Goal: Transaction & Acquisition: Purchase product/service

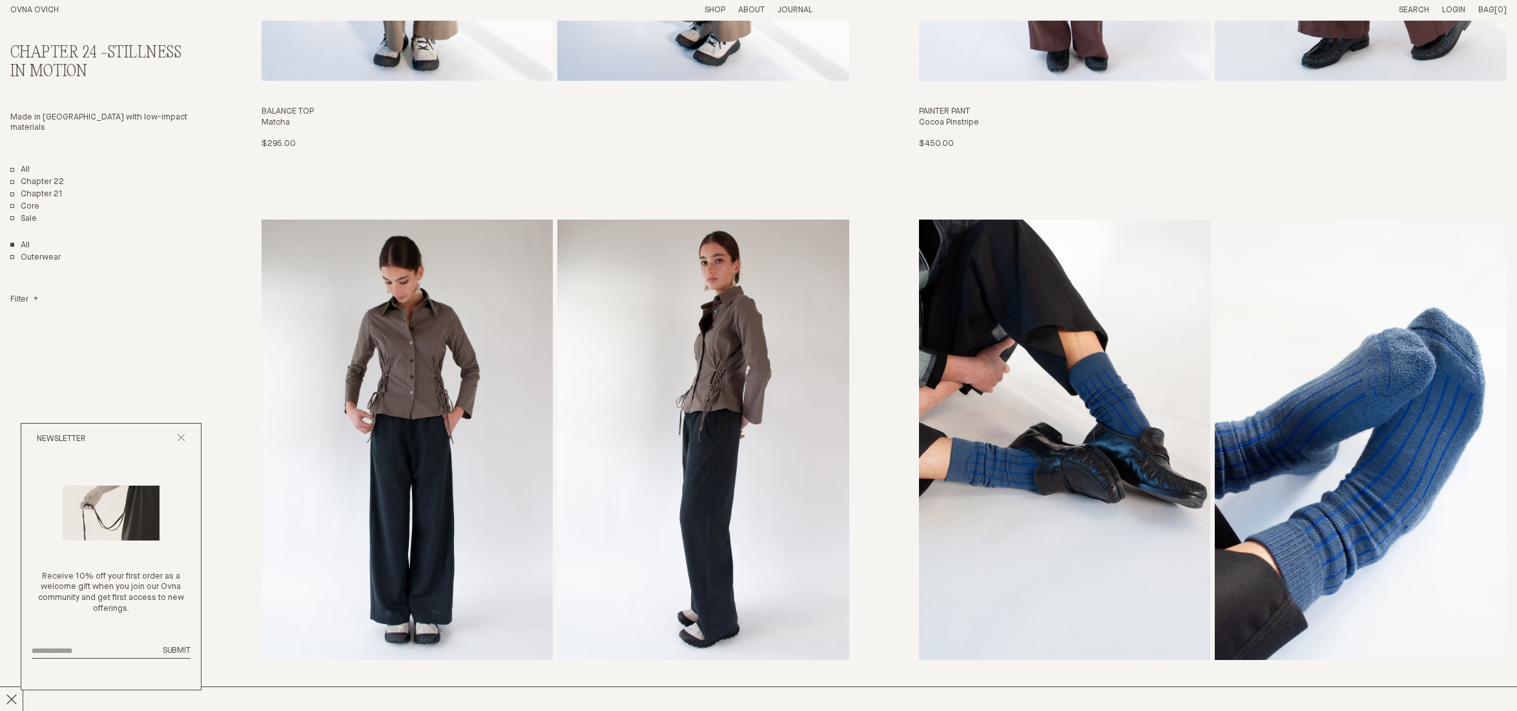
scroll to position [4031, 0]
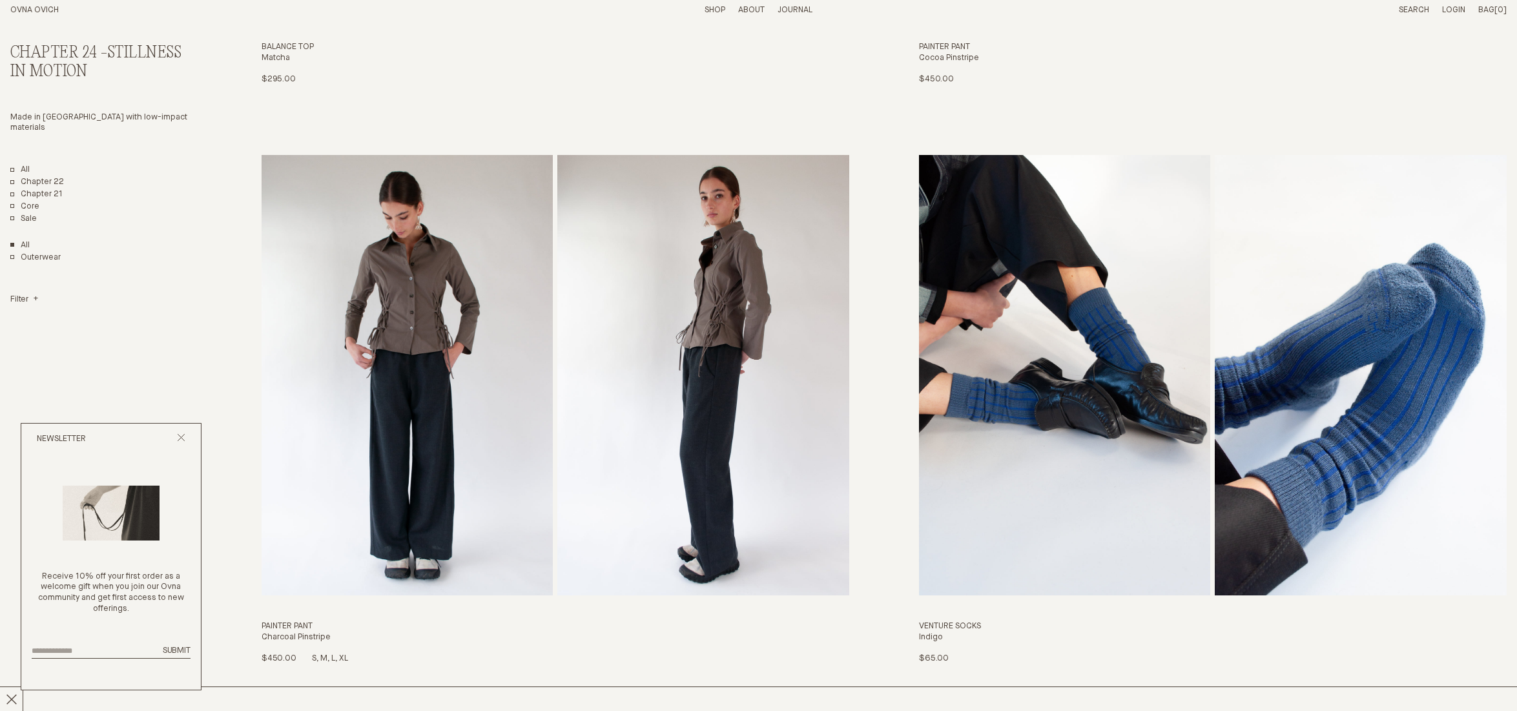
click at [715, 384] on img "Painter Pant" at bounding box center [703, 375] width 292 height 441
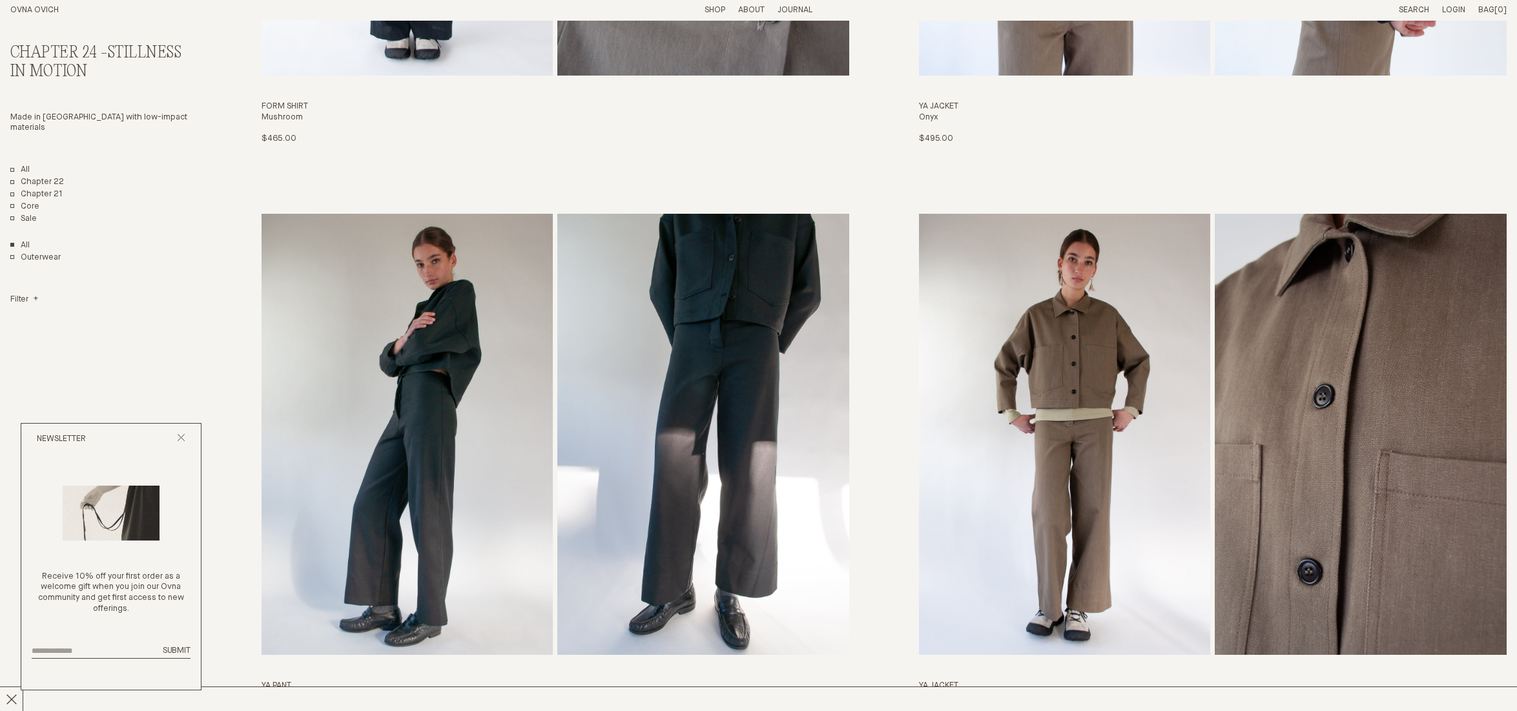
scroll to position [1296, 0]
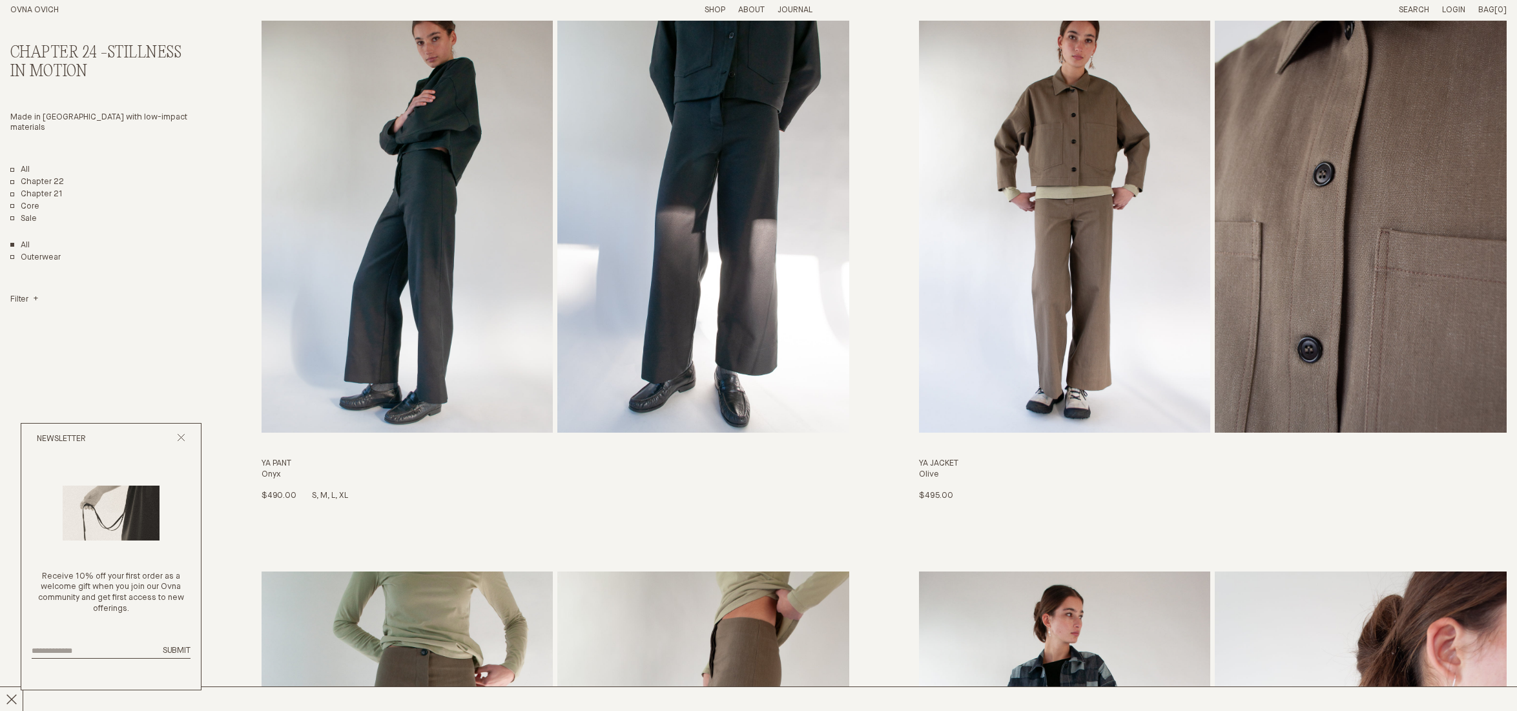
click at [681, 325] on img "Ya Pant" at bounding box center [703, 212] width 292 height 441
click at [45, 5] on h1 "OVNA OVICH" at bounding box center [130, 10] width 241 height 11
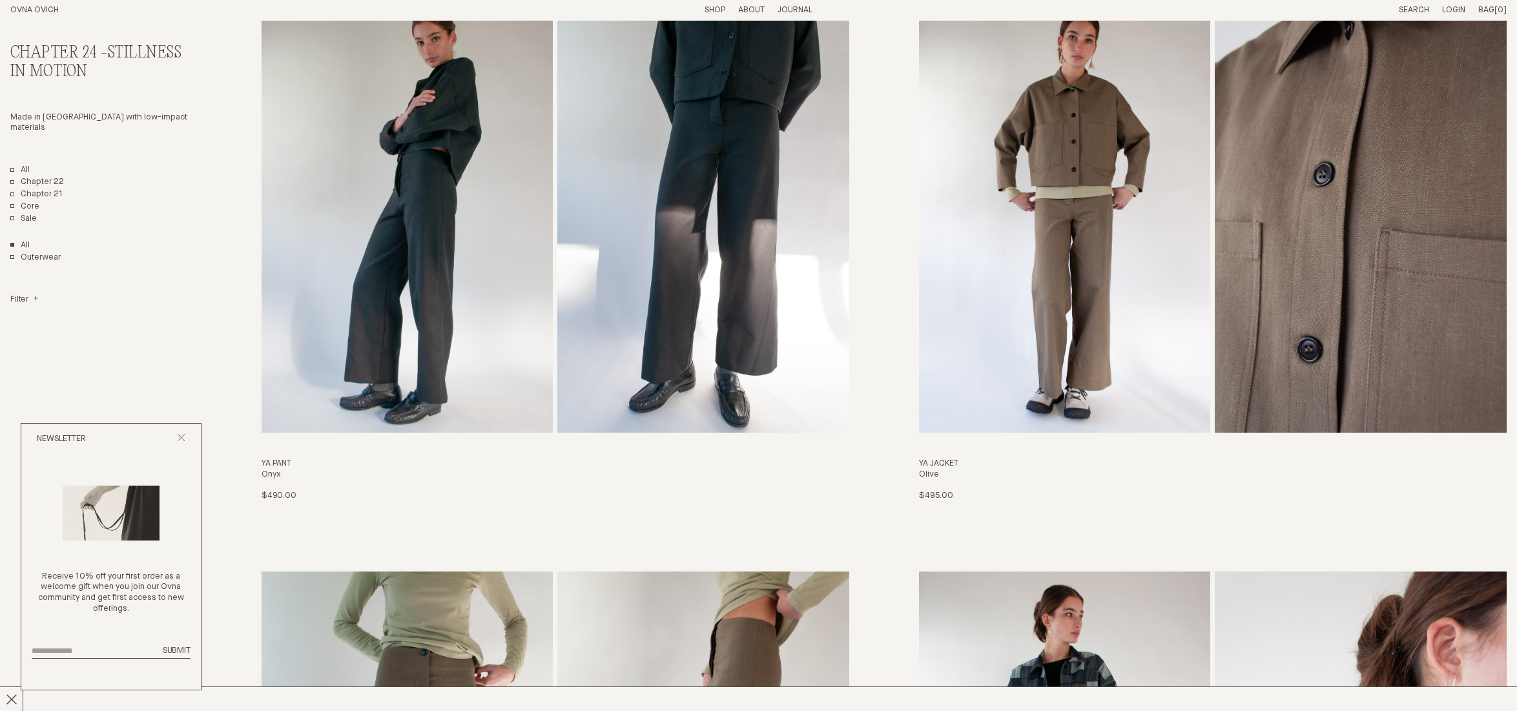
click at [45, 8] on link "OVNA OVICH" at bounding box center [34, 10] width 48 height 8
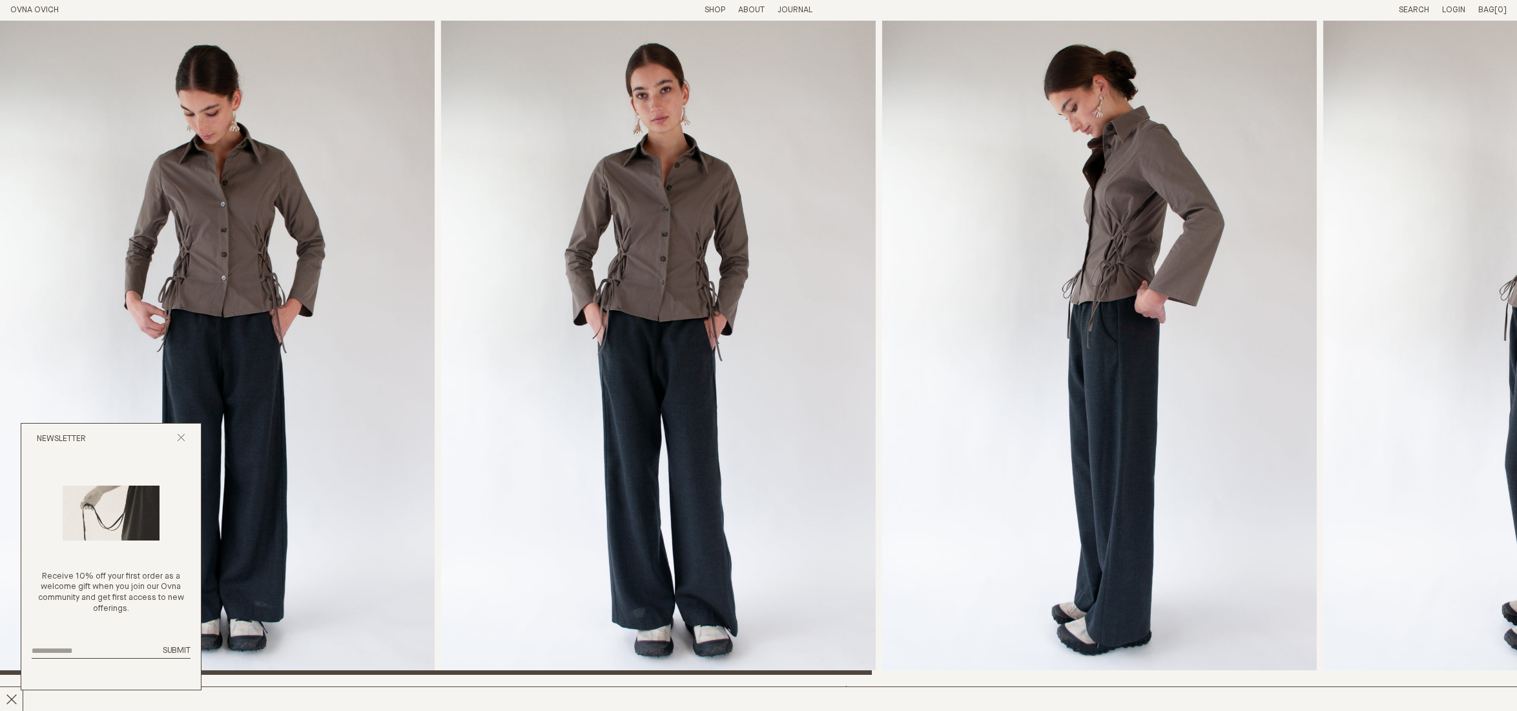
click at [302, 391] on img "1 / 6" at bounding box center [217, 348] width 435 height 654
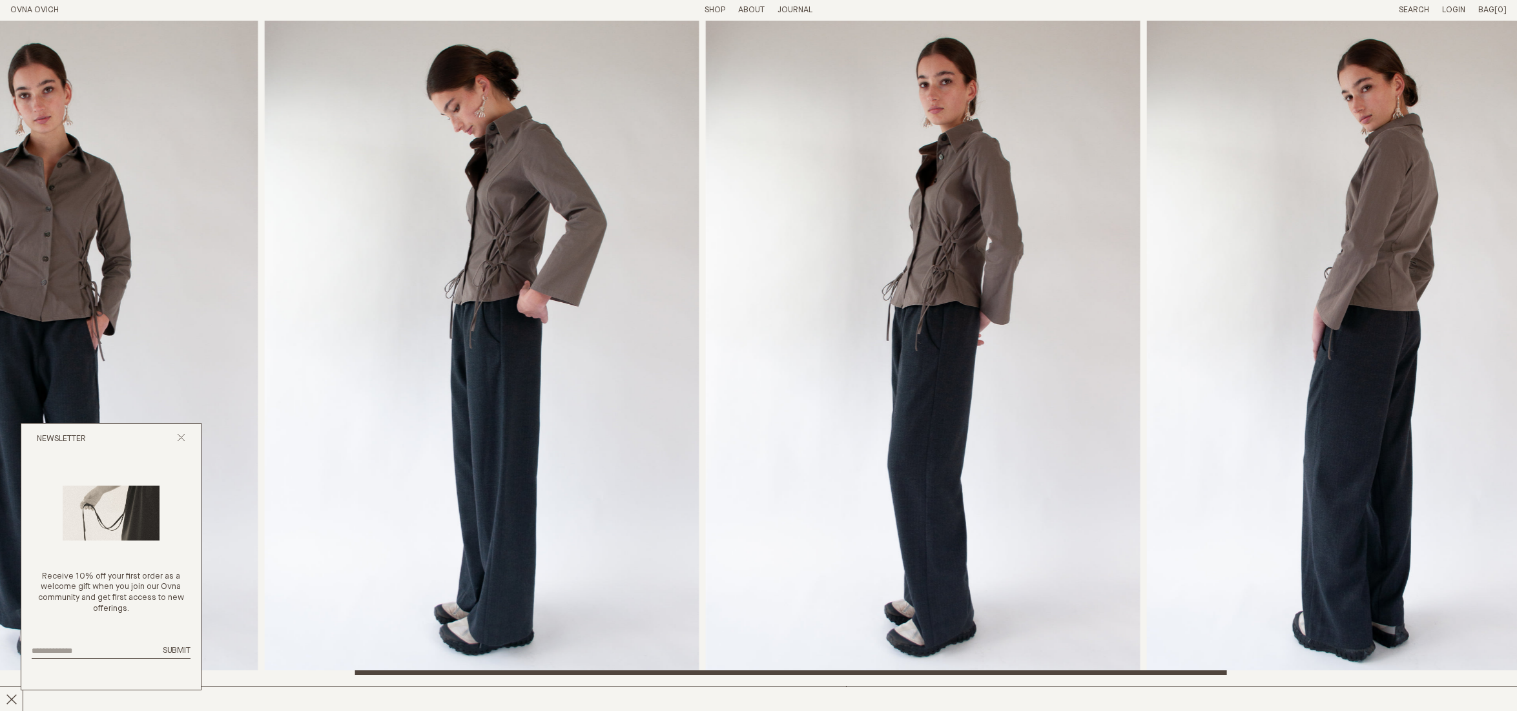
click at [742, 434] on img "4 / 6" at bounding box center [922, 348] width 435 height 654
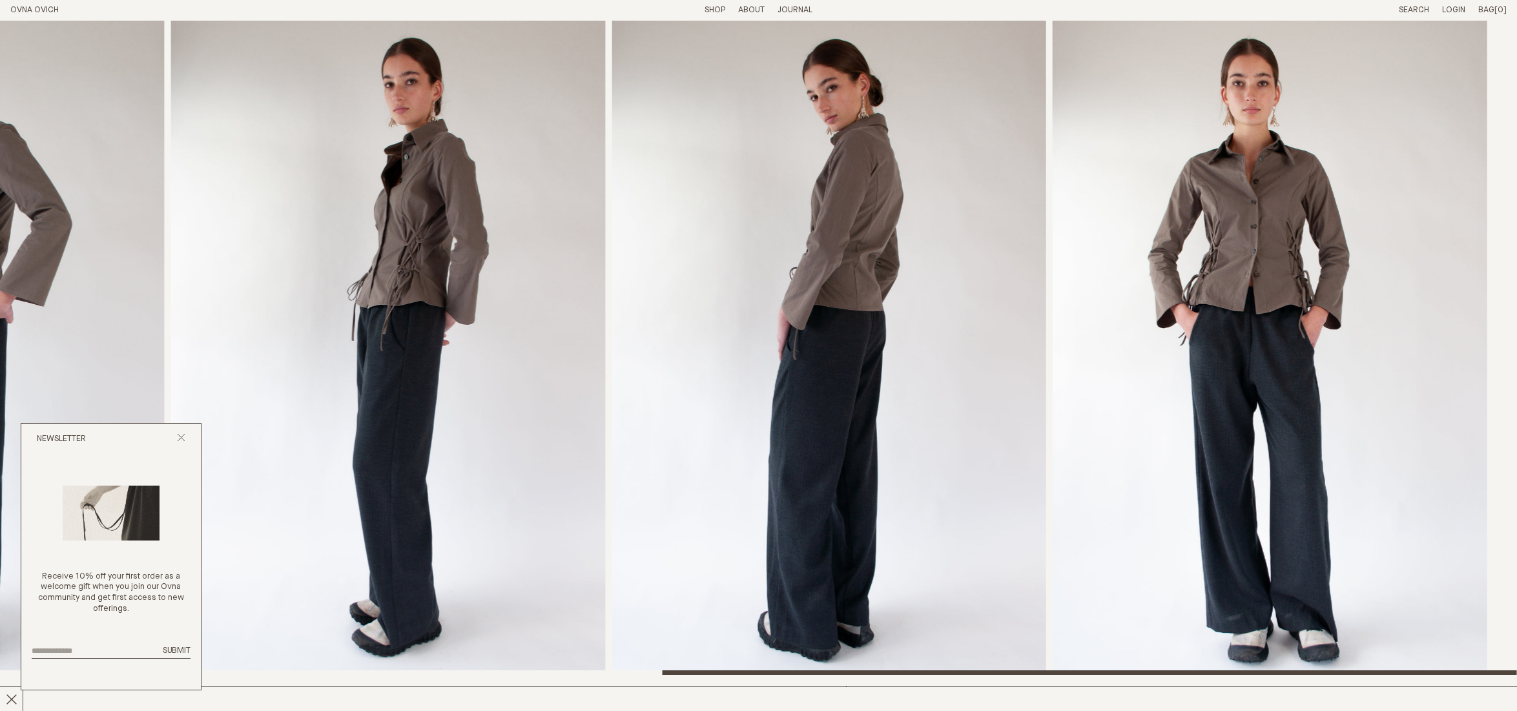
click at [523, 422] on img "4 / 6" at bounding box center [388, 348] width 435 height 654
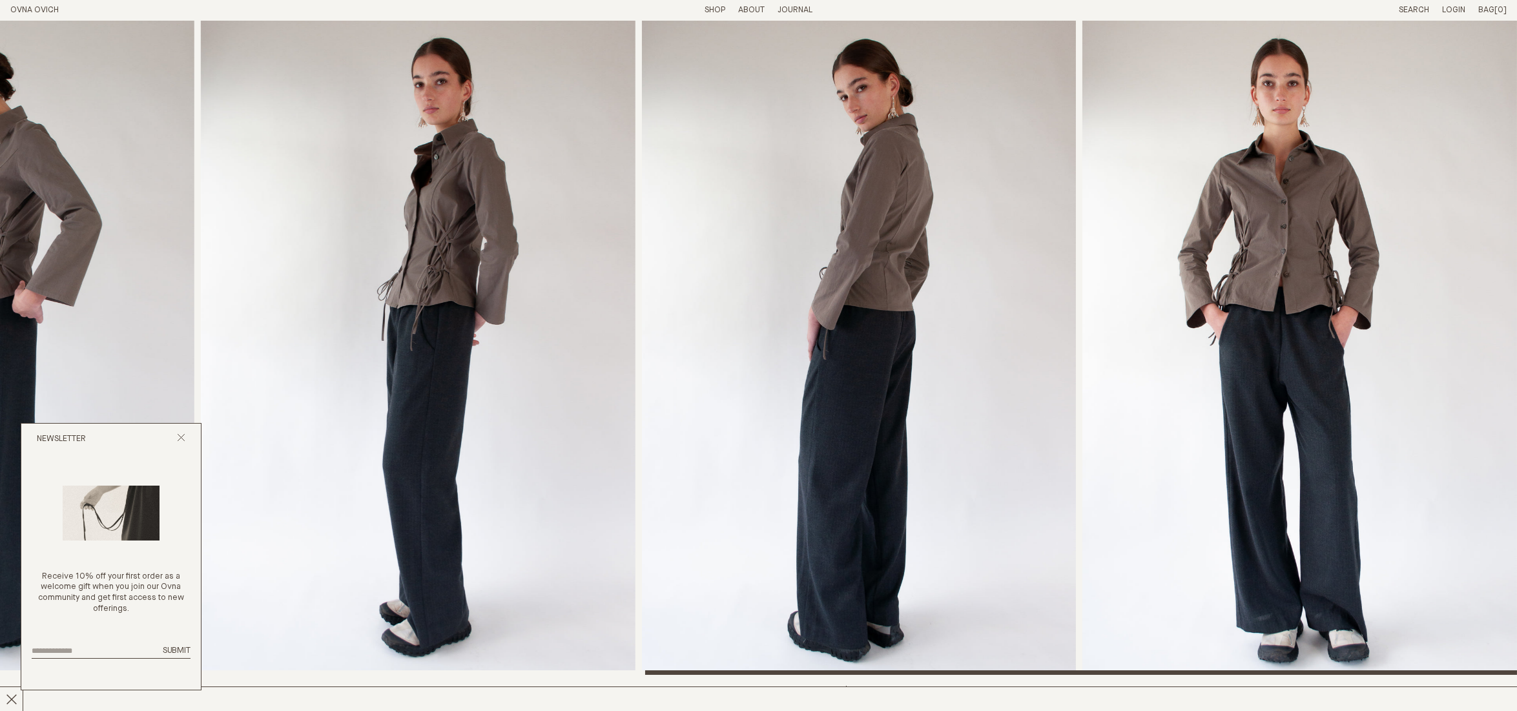
click at [1247, 461] on img "6 / 6" at bounding box center [1300, 348] width 435 height 654
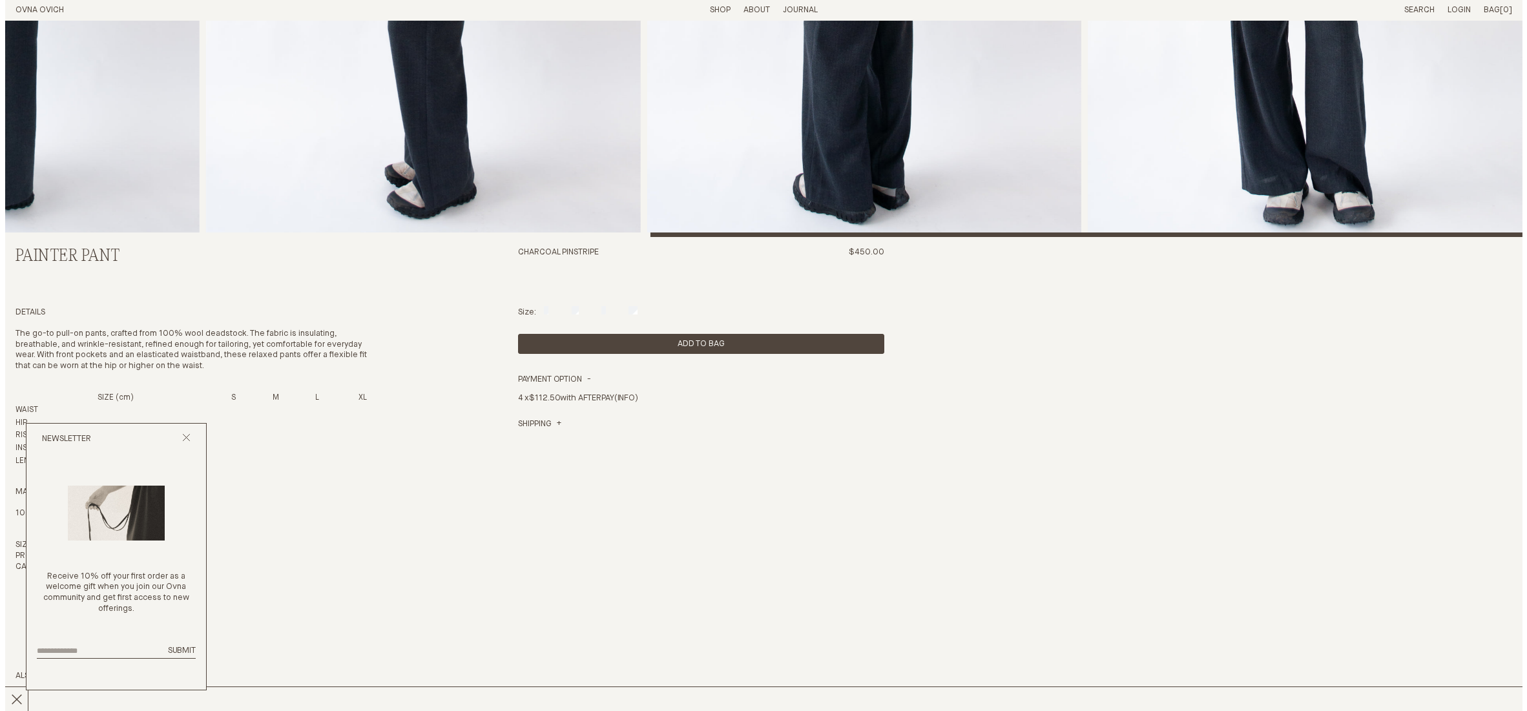
scroll to position [439, 0]
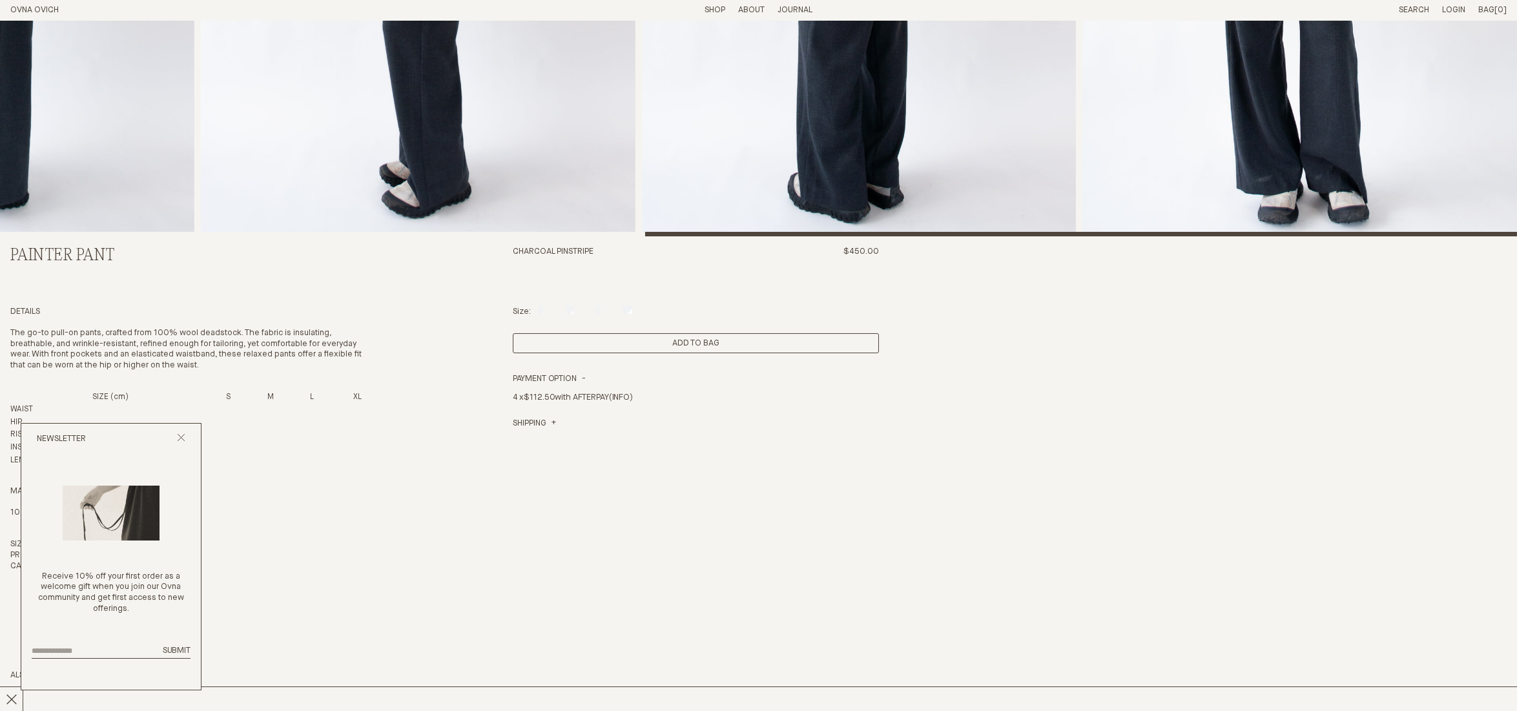
click at [642, 341] on button "Add to Bag" at bounding box center [696, 343] width 366 height 20
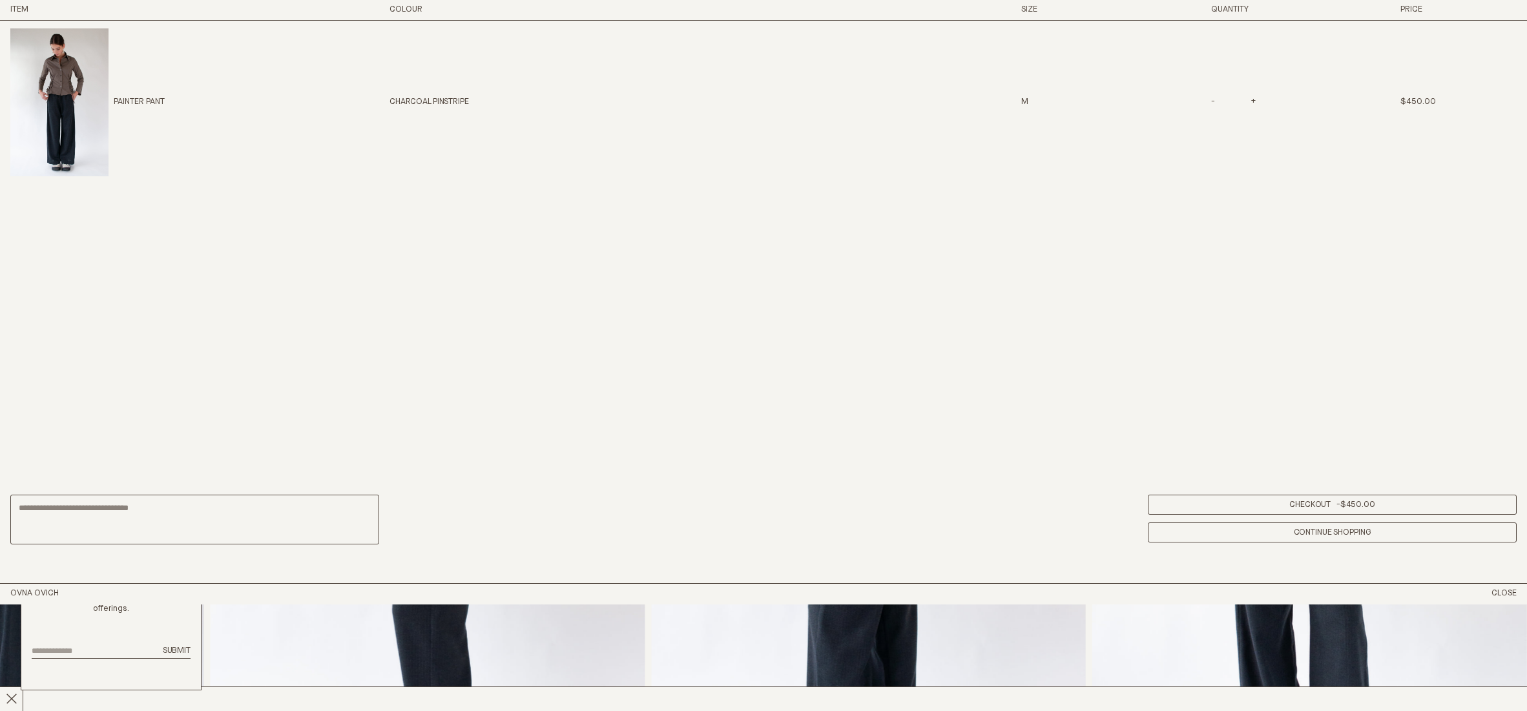
click at [1265, 499] on link "Checkout - $450.00" at bounding box center [1332, 505] width 369 height 20
click at [23, 12] on h3 "Item" at bounding box center [163, 10] width 306 height 11
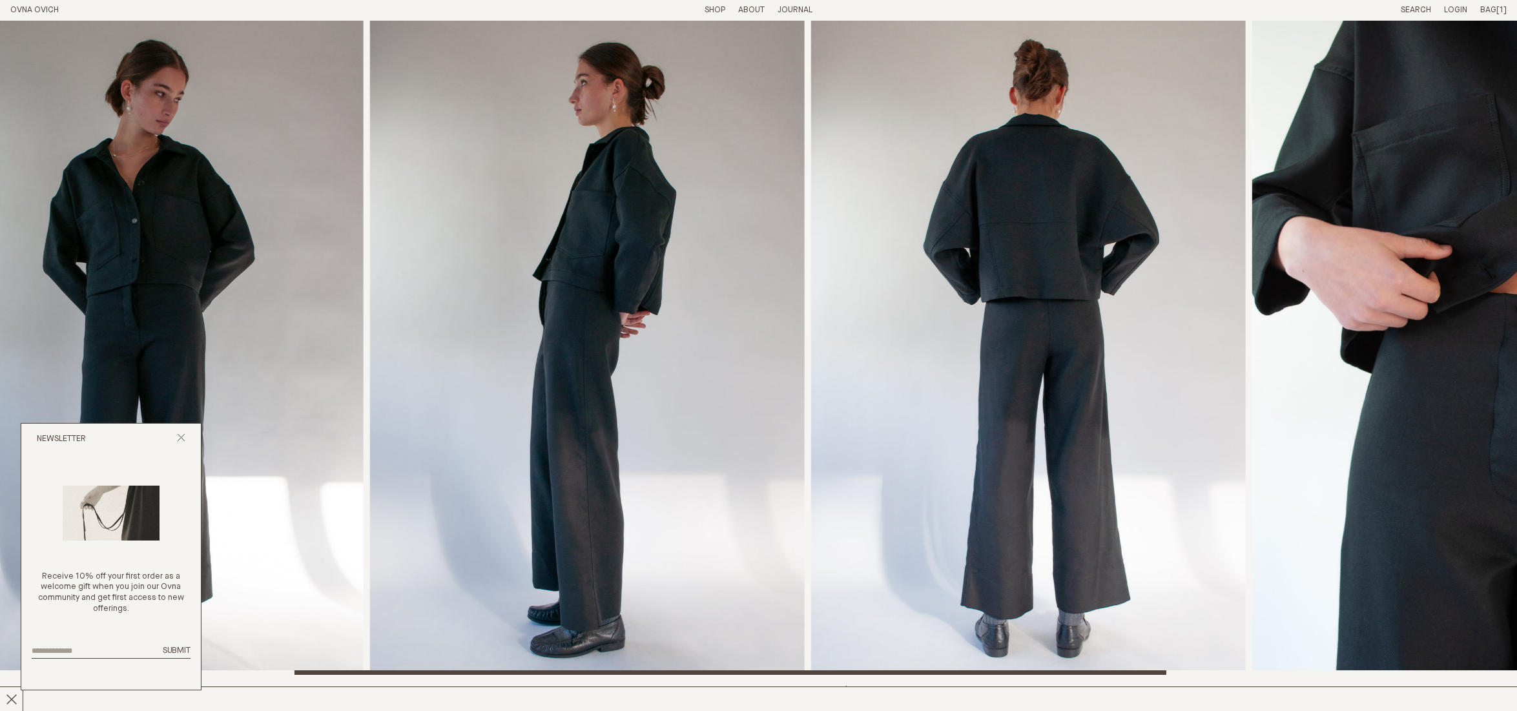
click at [811, 398] on img "4 / 6" at bounding box center [1028, 348] width 435 height 654
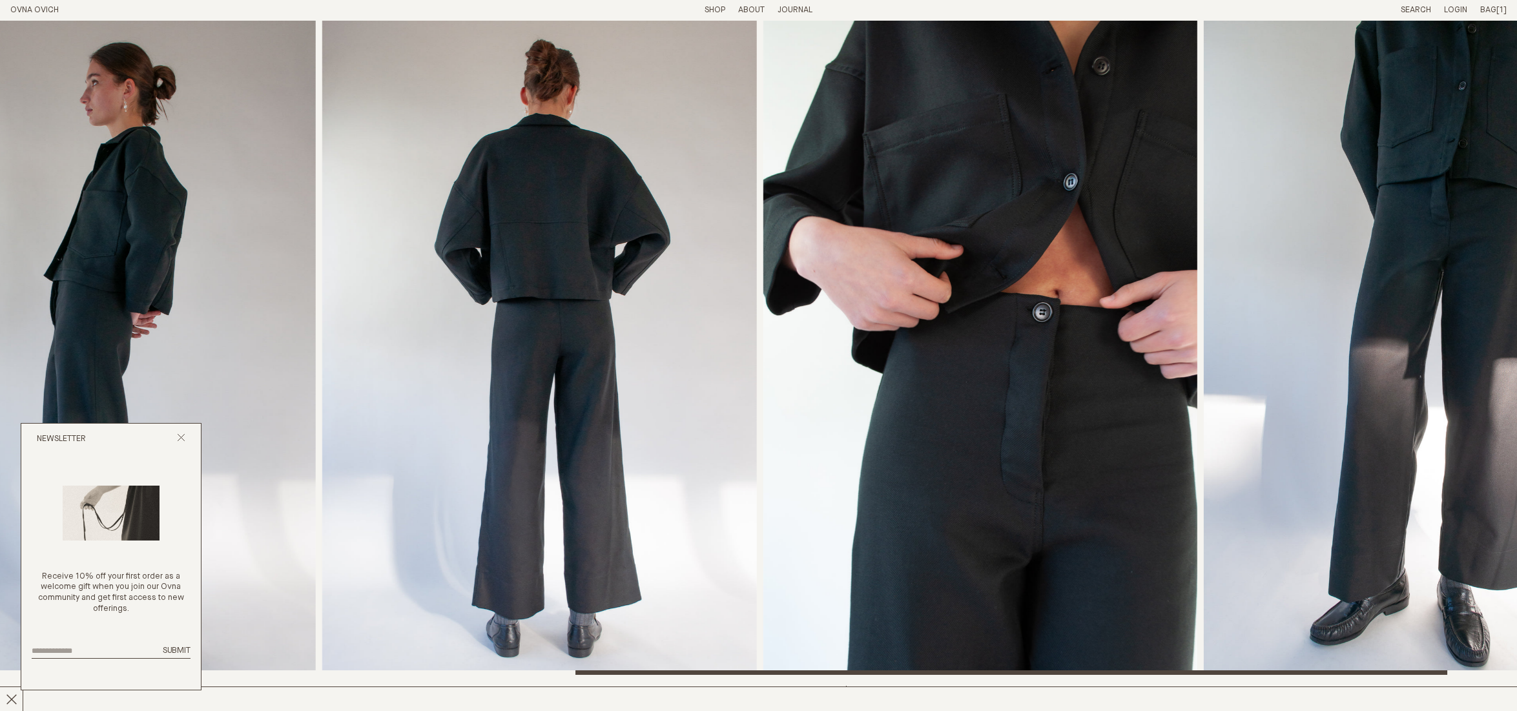
click at [750, 397] on img "4 / 6" at bounding box center [539, 348] width 435 height 654
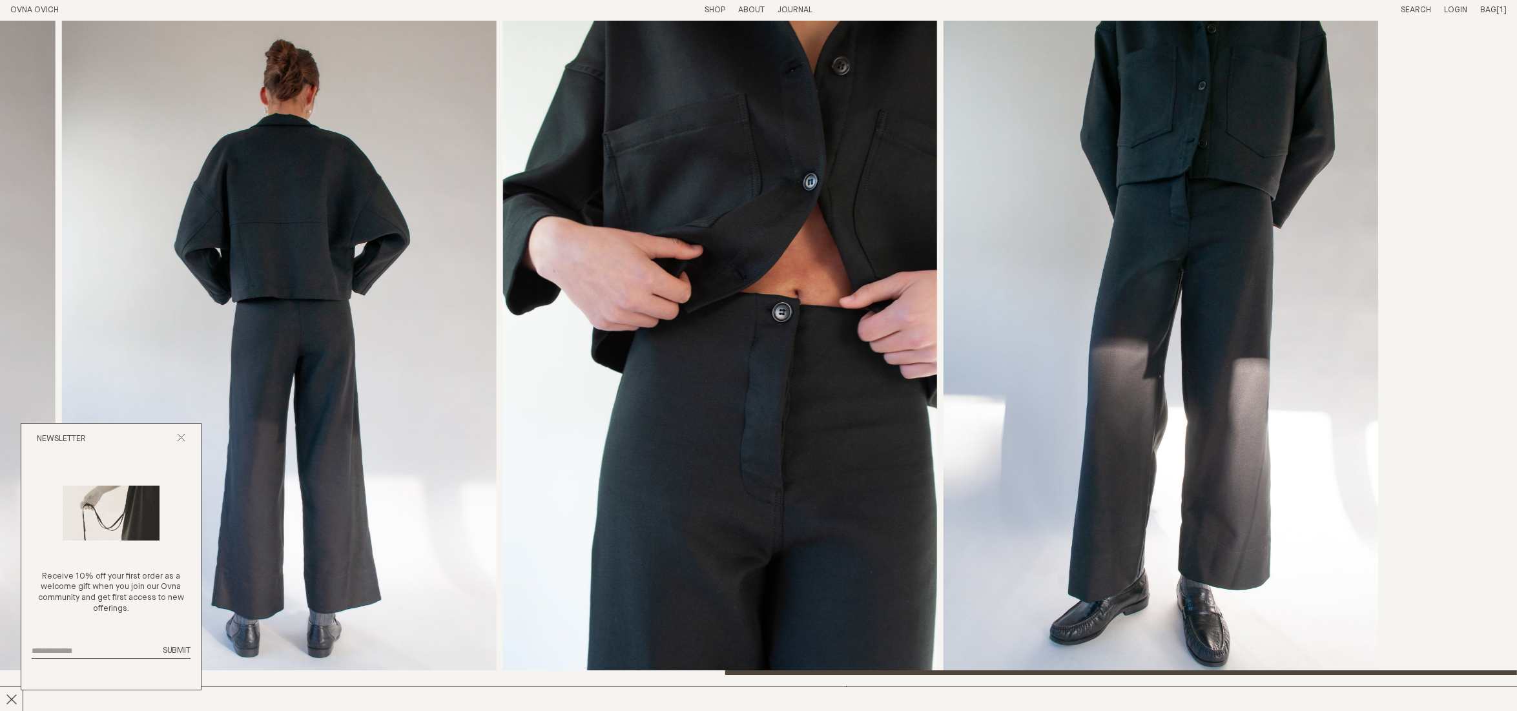
click at [577, 389] on img "5 / 6" at bounding box center [720, 348] width 435 height 654
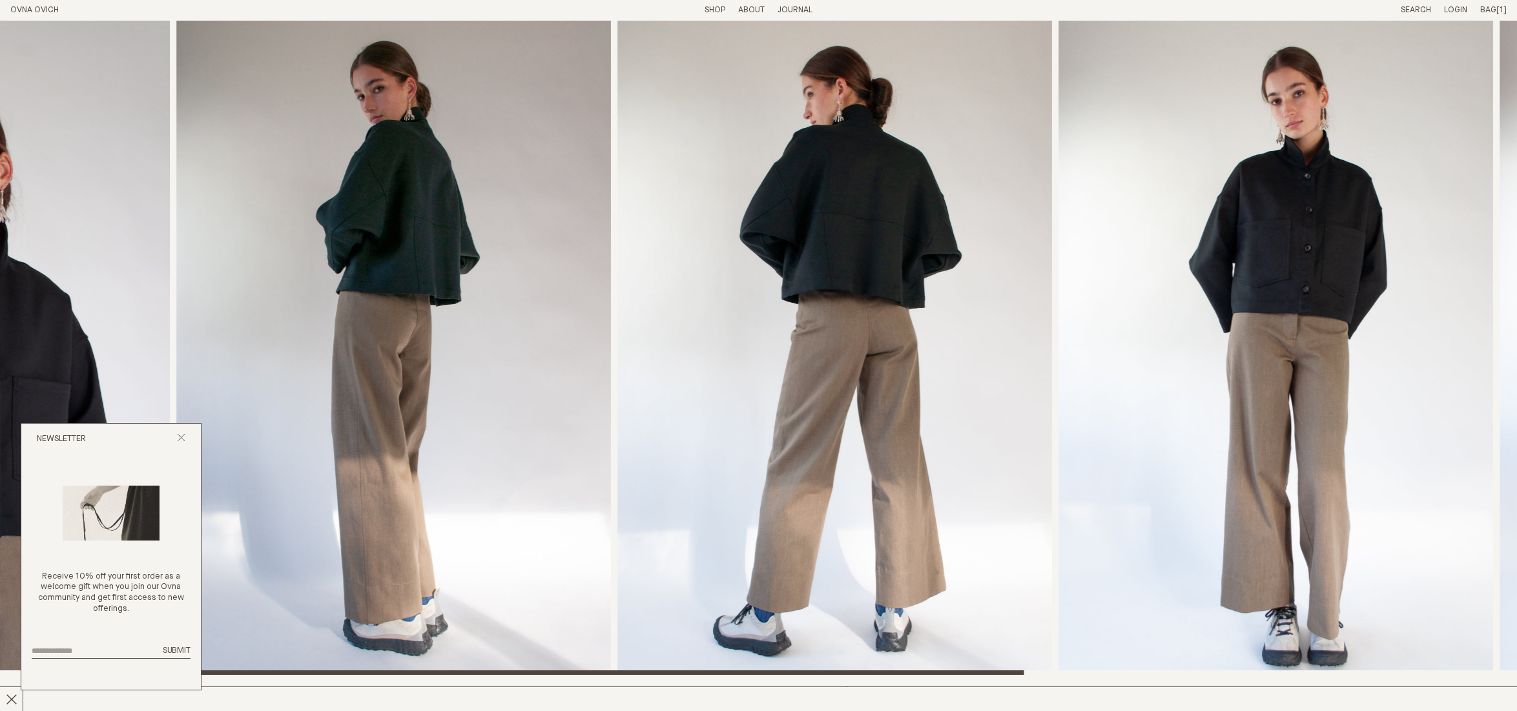
click at [631, 317] on img "3 / 6" at bounding box center [834, 348] width 435 height 654
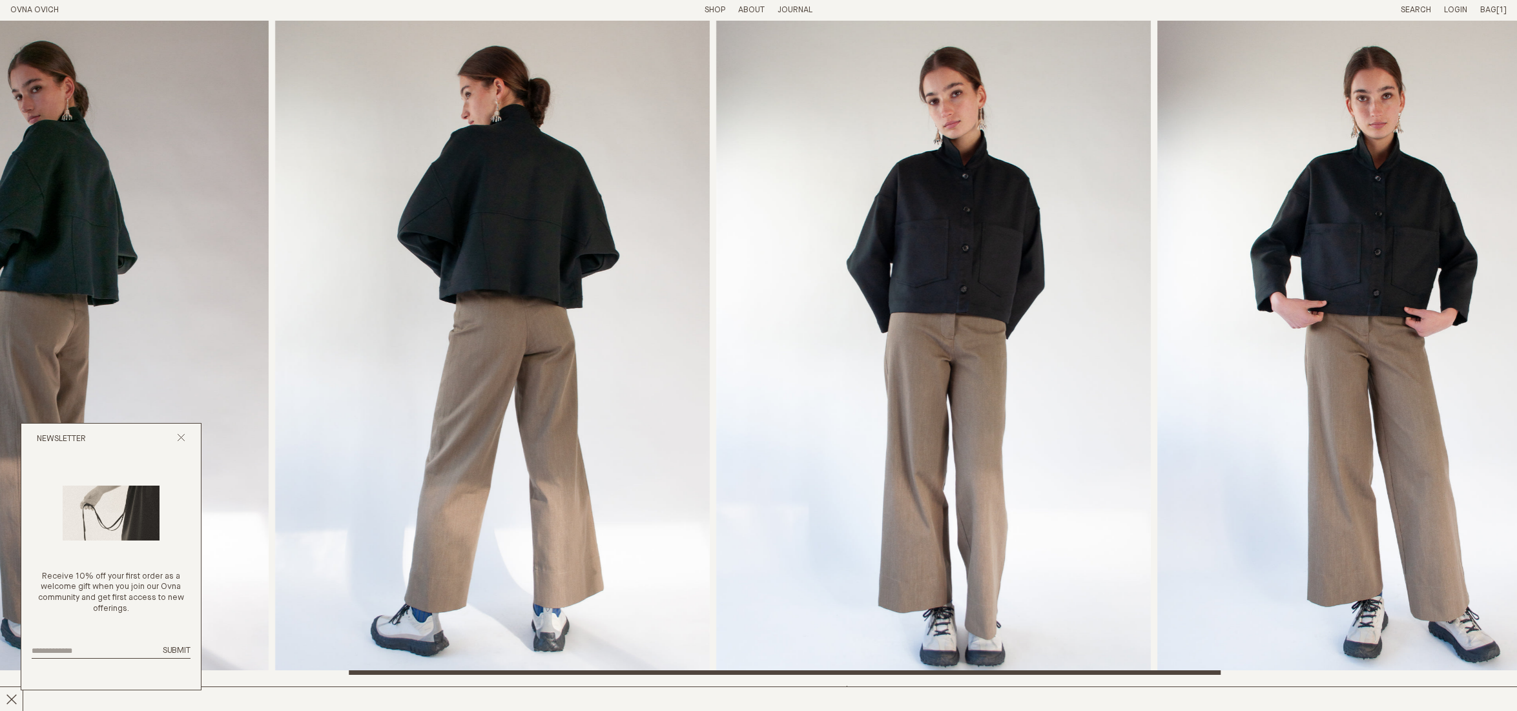
click at [706, 314] on img "3 / 6" at bounding box center [492, 348] width 435 height 654
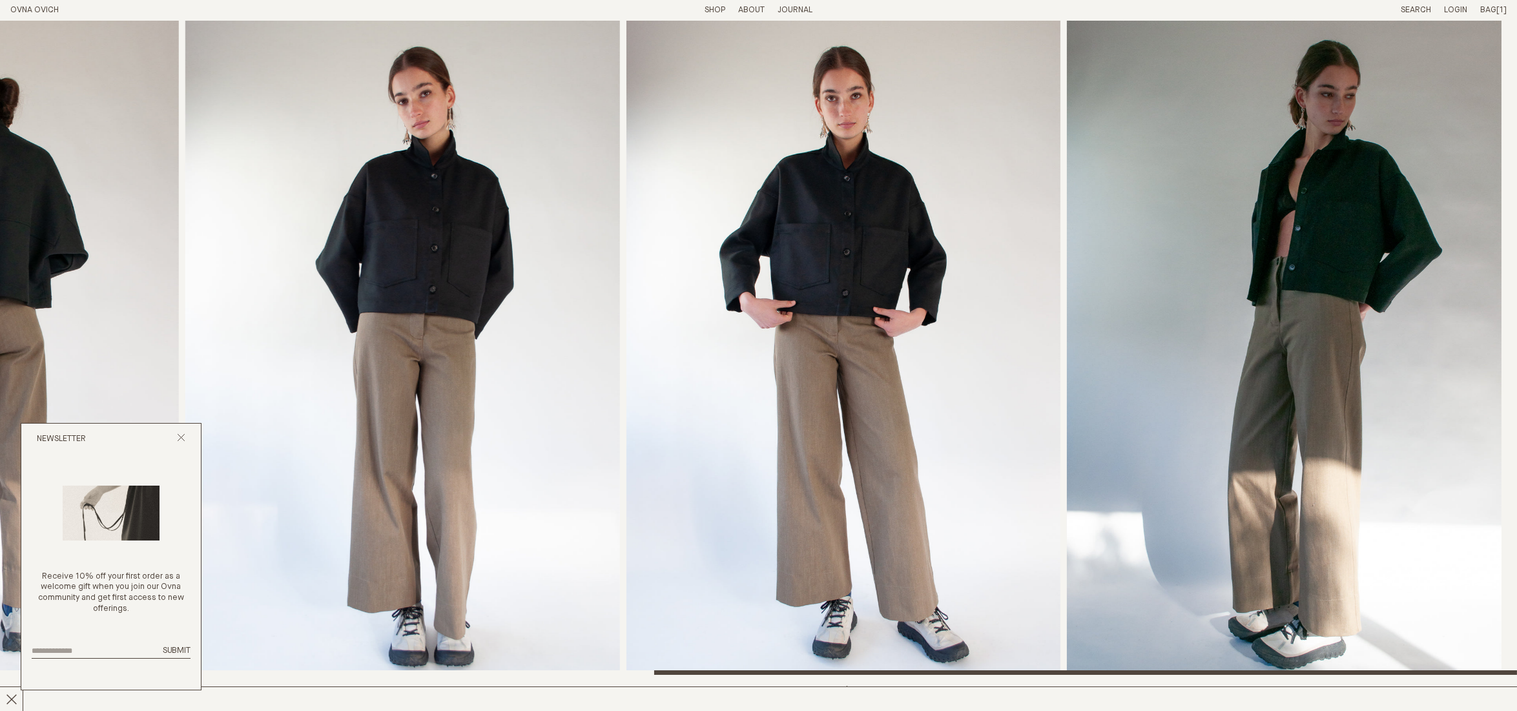
click at [553, 309] on img "4 / 6" at bounding box center [402, 348] width 435 height 654
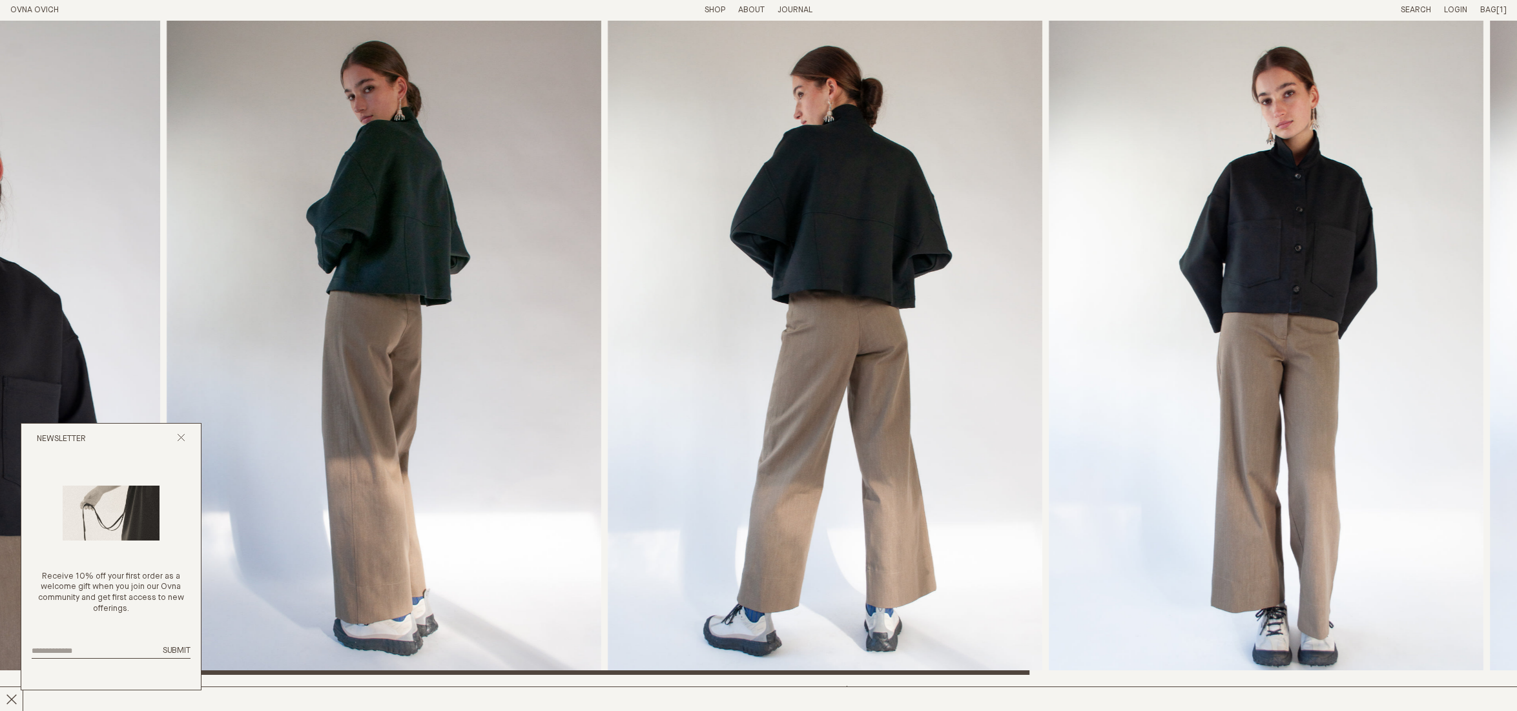
click at [1267, 399] on img "4 / 6" at bounding box center [1266, 348] width 435 height 654
click at [1042, 390] on img "3 / 6" at bounding box center [825, 348] width 435 height 654
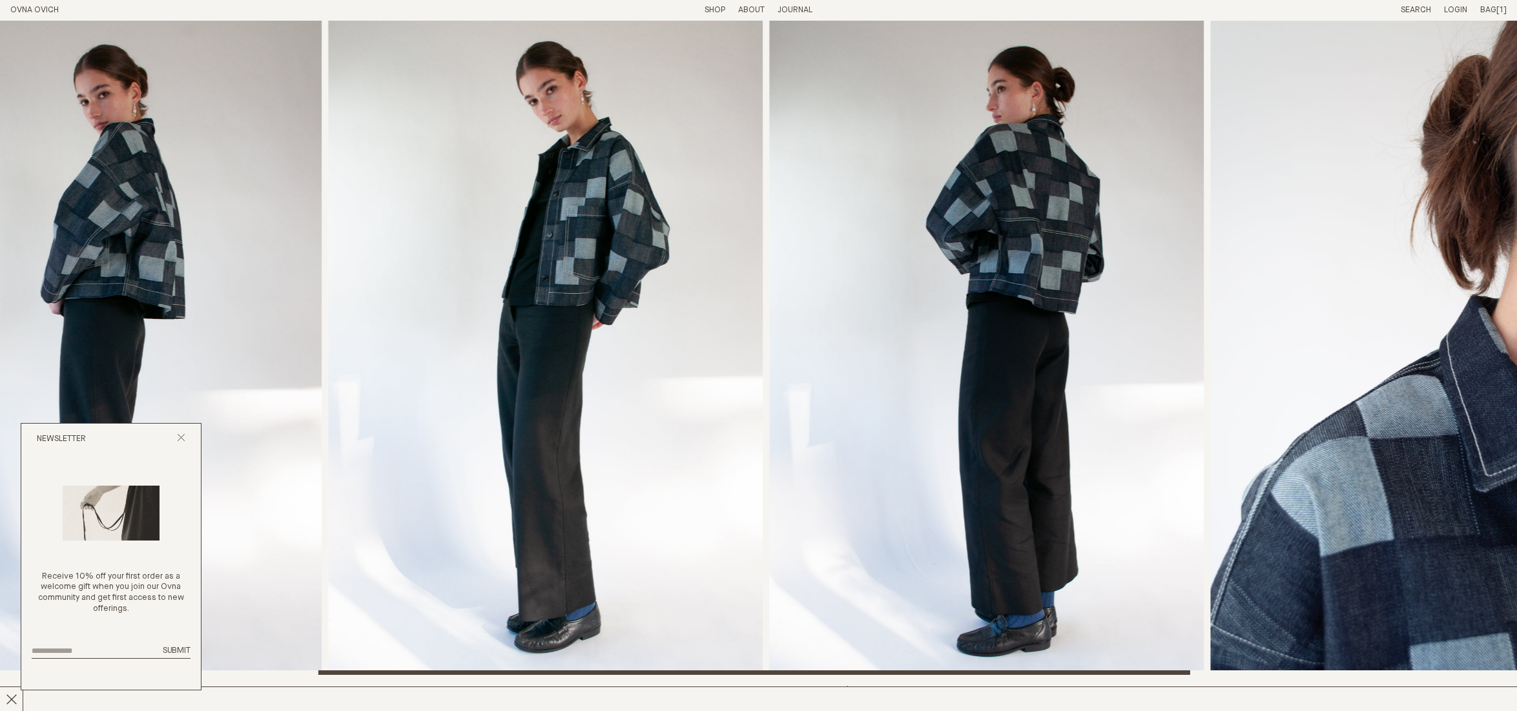
click at [254, 309] on img "2 / 6" at bounding box center [104, 348] width 435 height 654
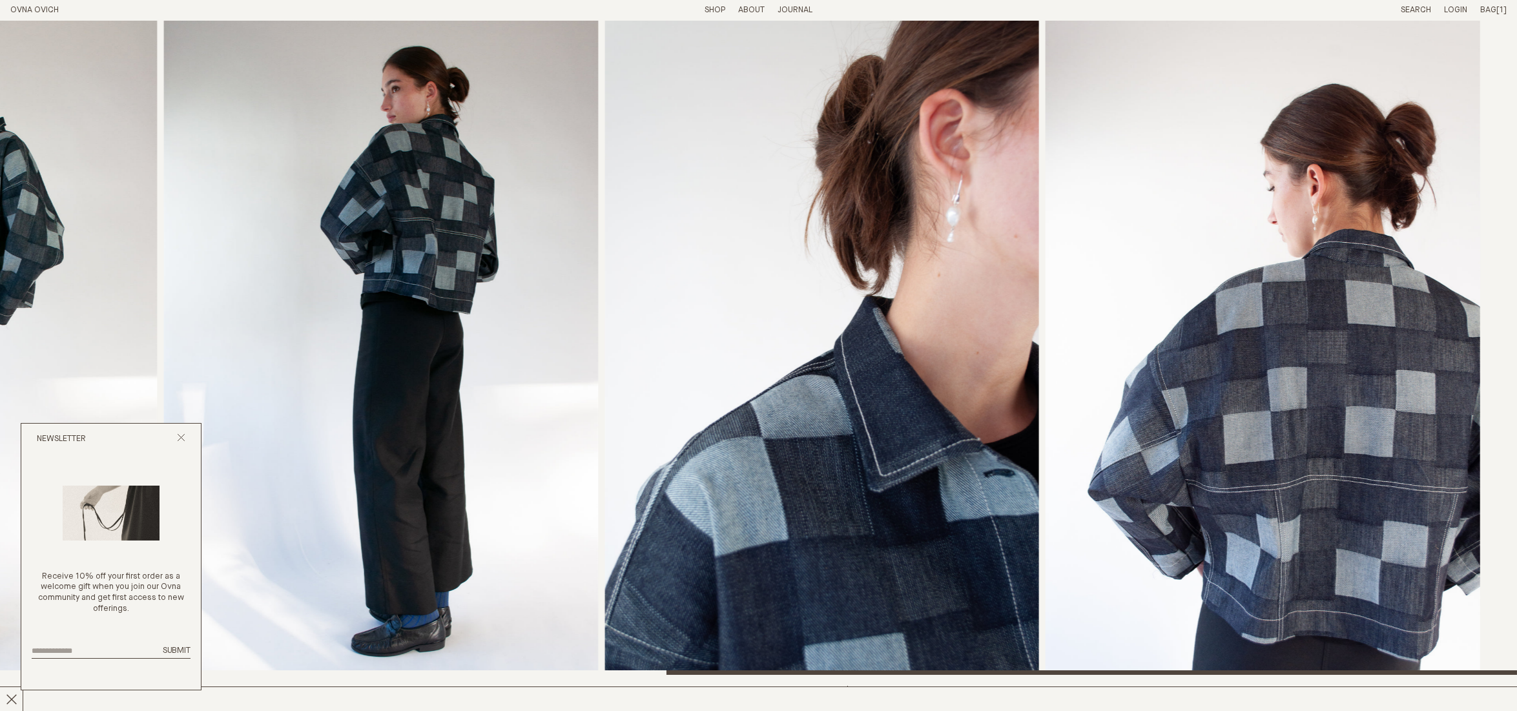
click at [325, 332] on img "4 / 6" at bounding box center [380, 348] width 435 height 654
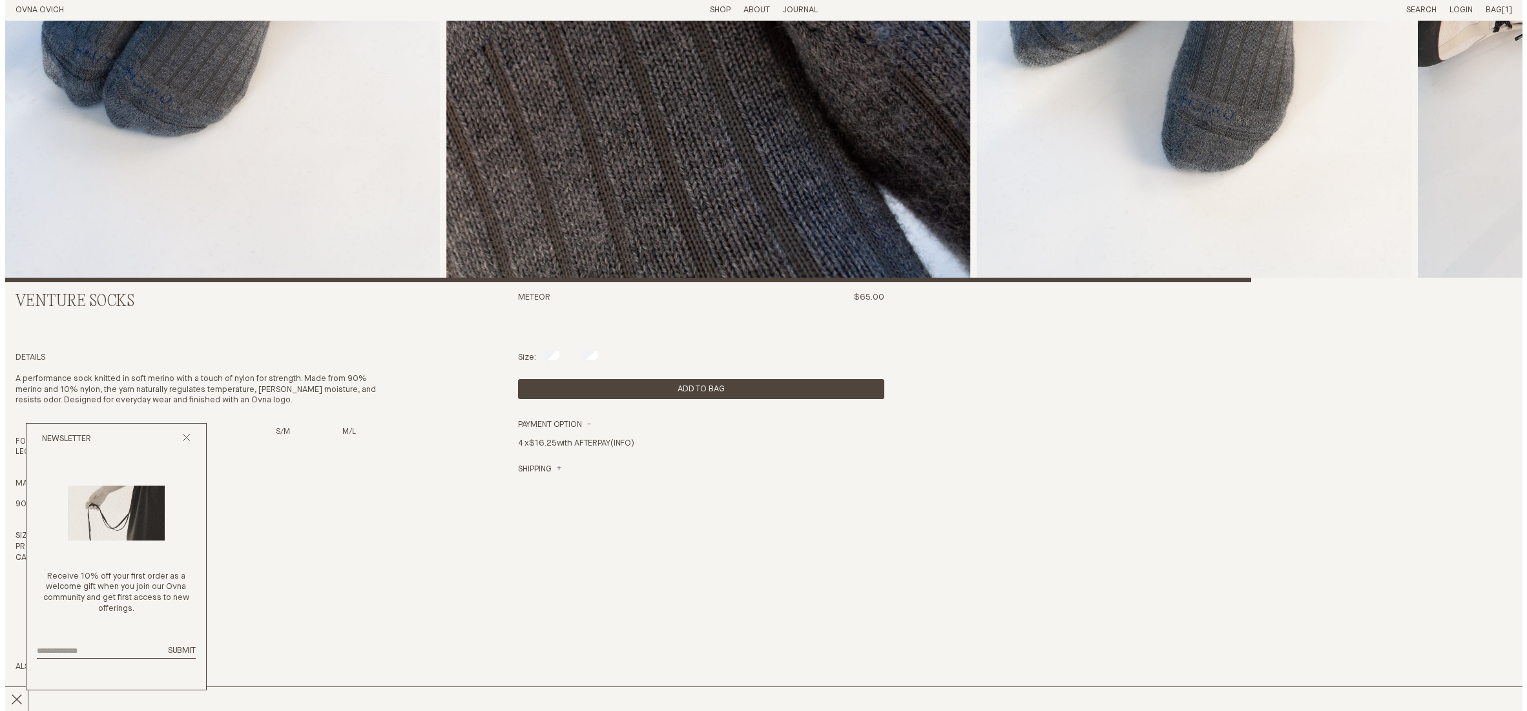
scroll to position [411, 0]
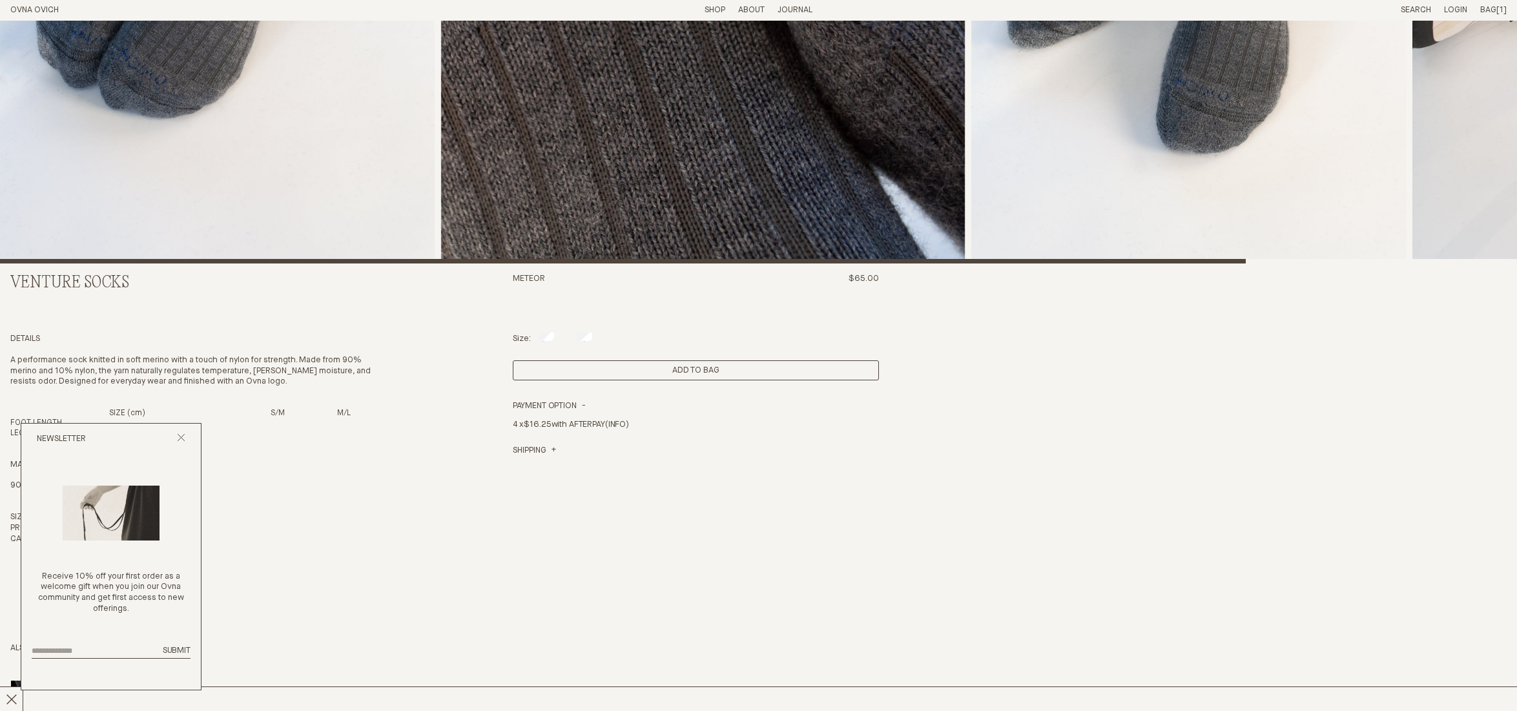
click at [728, 376] on button "Add to Bag" at bounding box center [696, 370] width 366 height 20
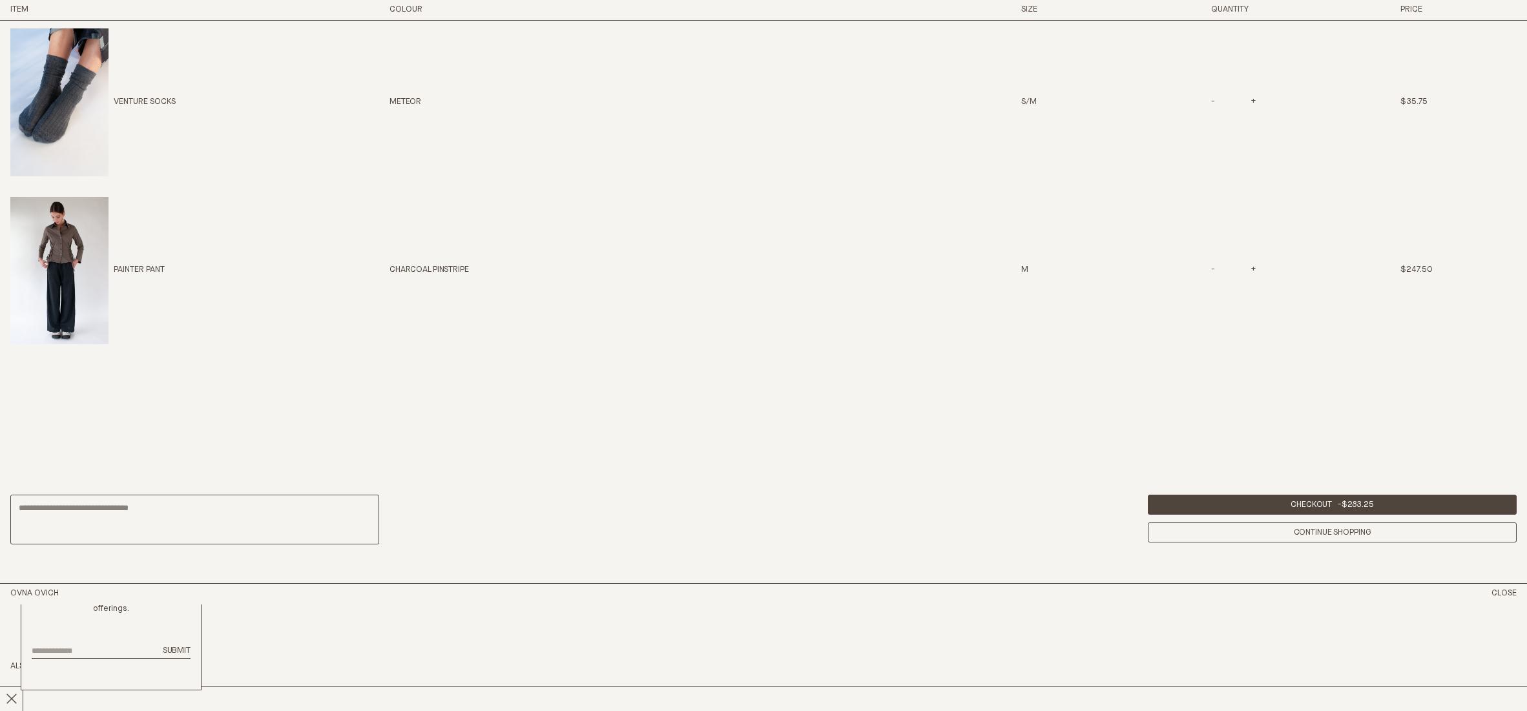
scroll to position [995, 0]
click at [1211, 269] on span "-" at bounding box center [1214, 271] width 6 height 8
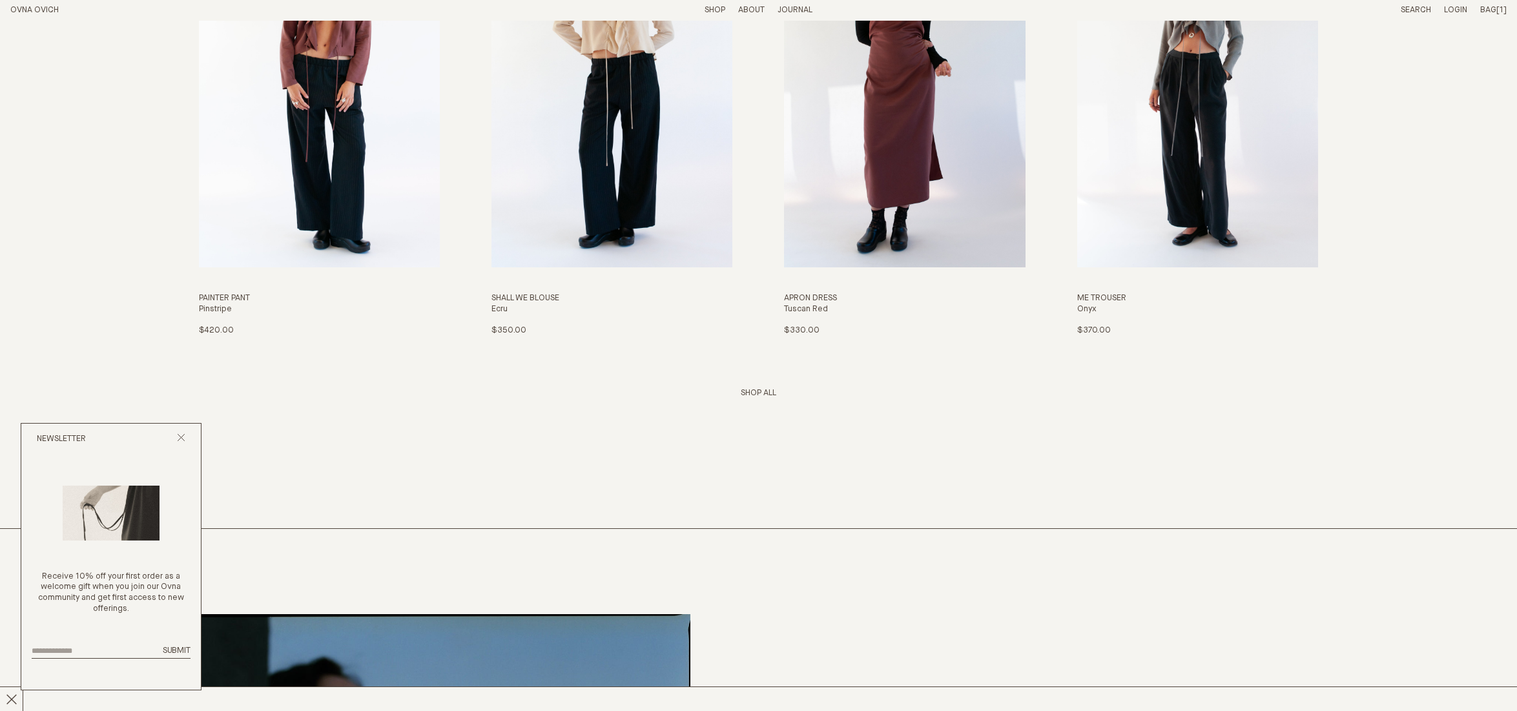
scroll to position [2821, 0]
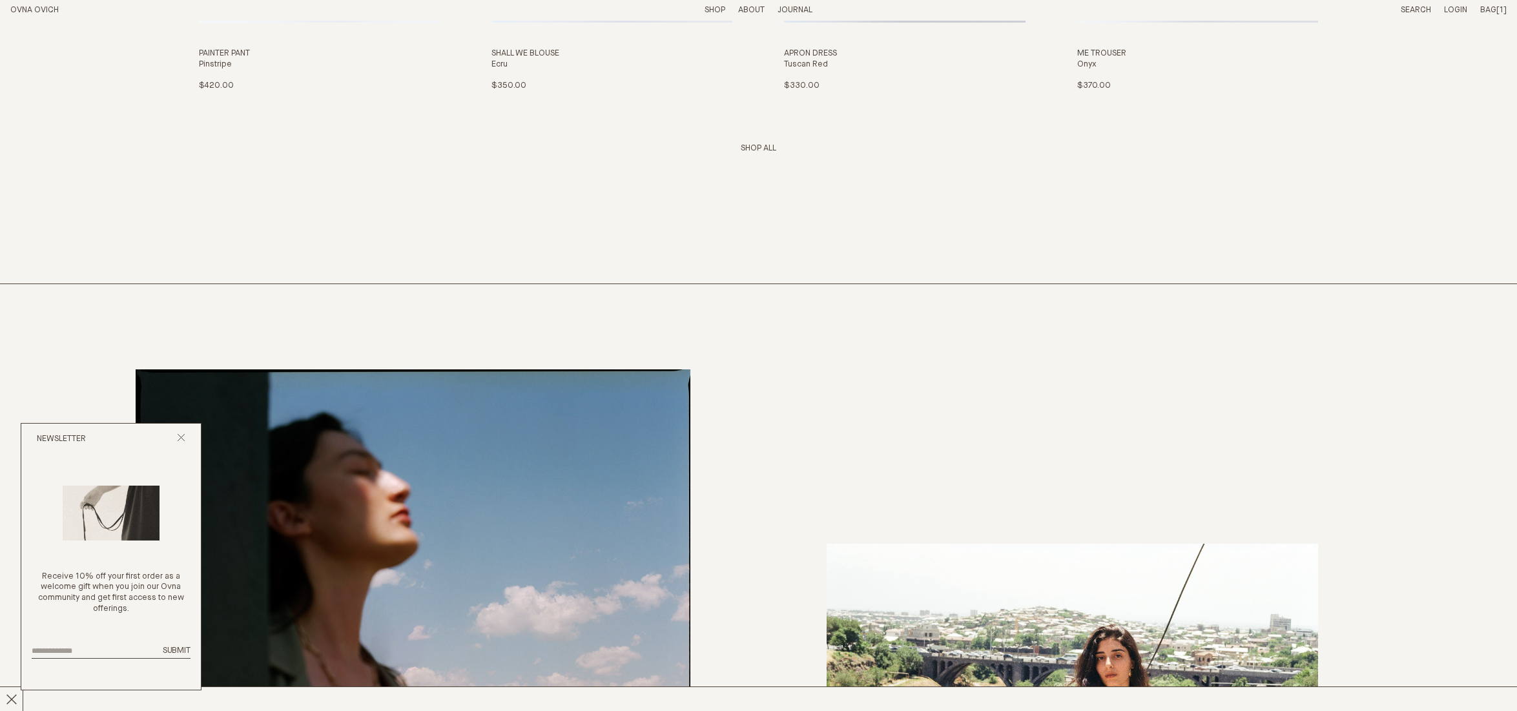
click at [758, 147] on link "Shop All" at bounding box center [759, 148] width 36 height 8
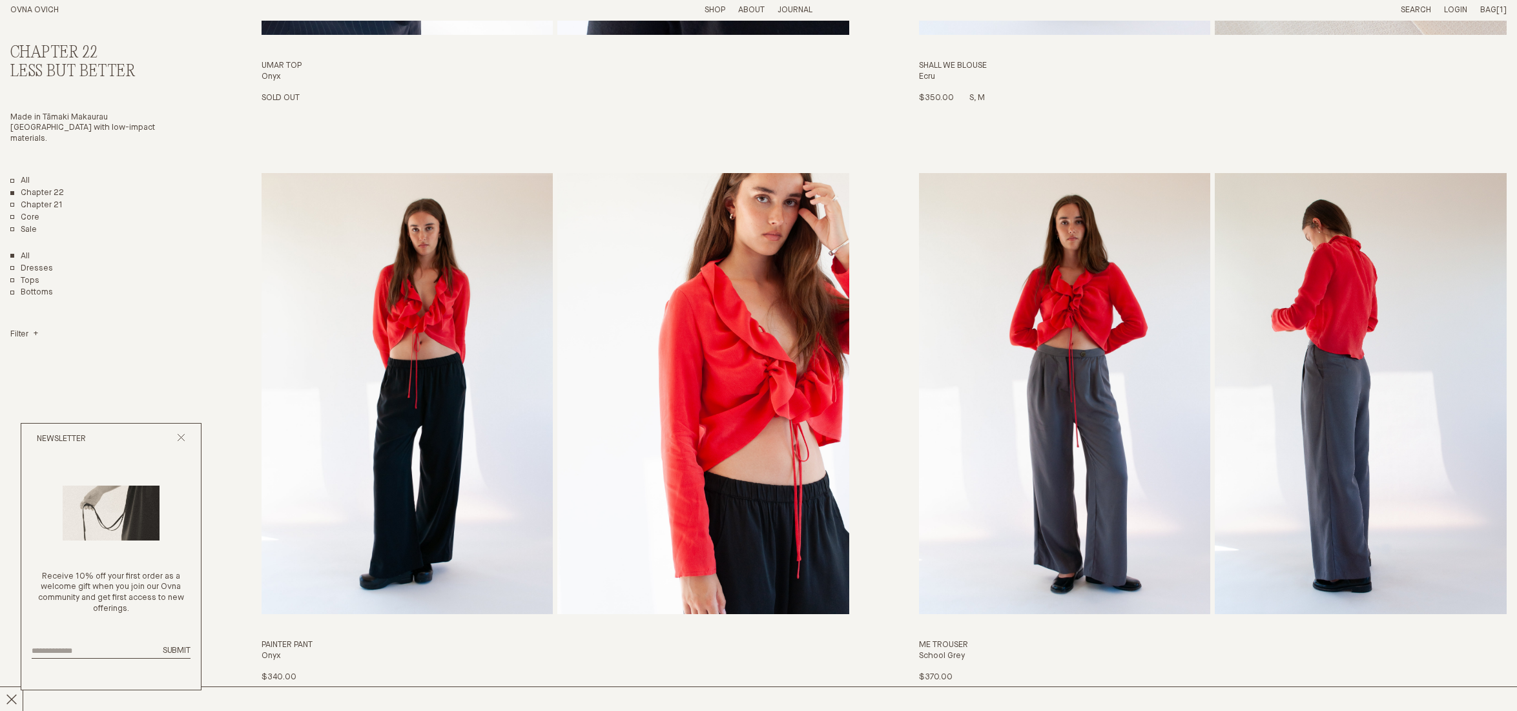
scroll to position [1331, 0]
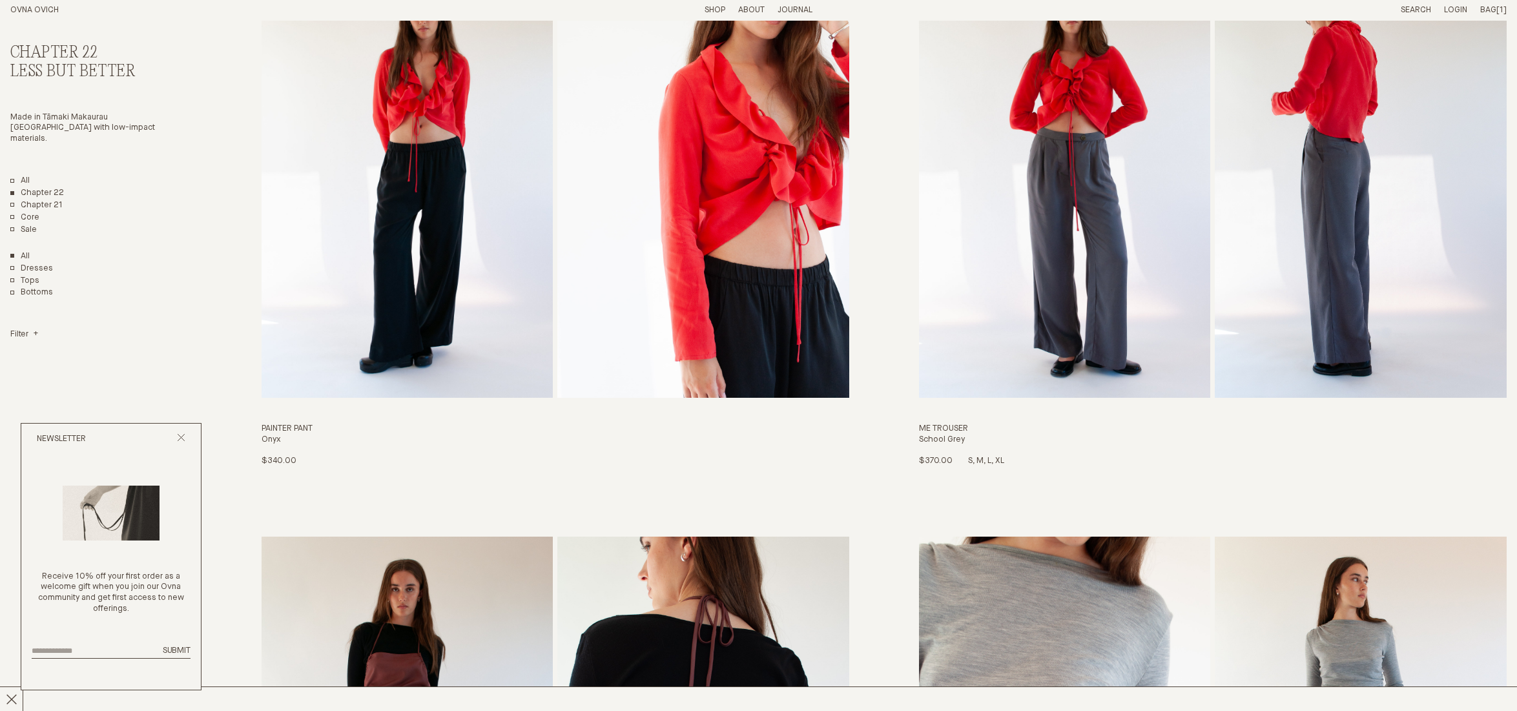
click at [1060, 320] on img "Me Trouser" at bounding box center [1065, 177] width 292 height 441
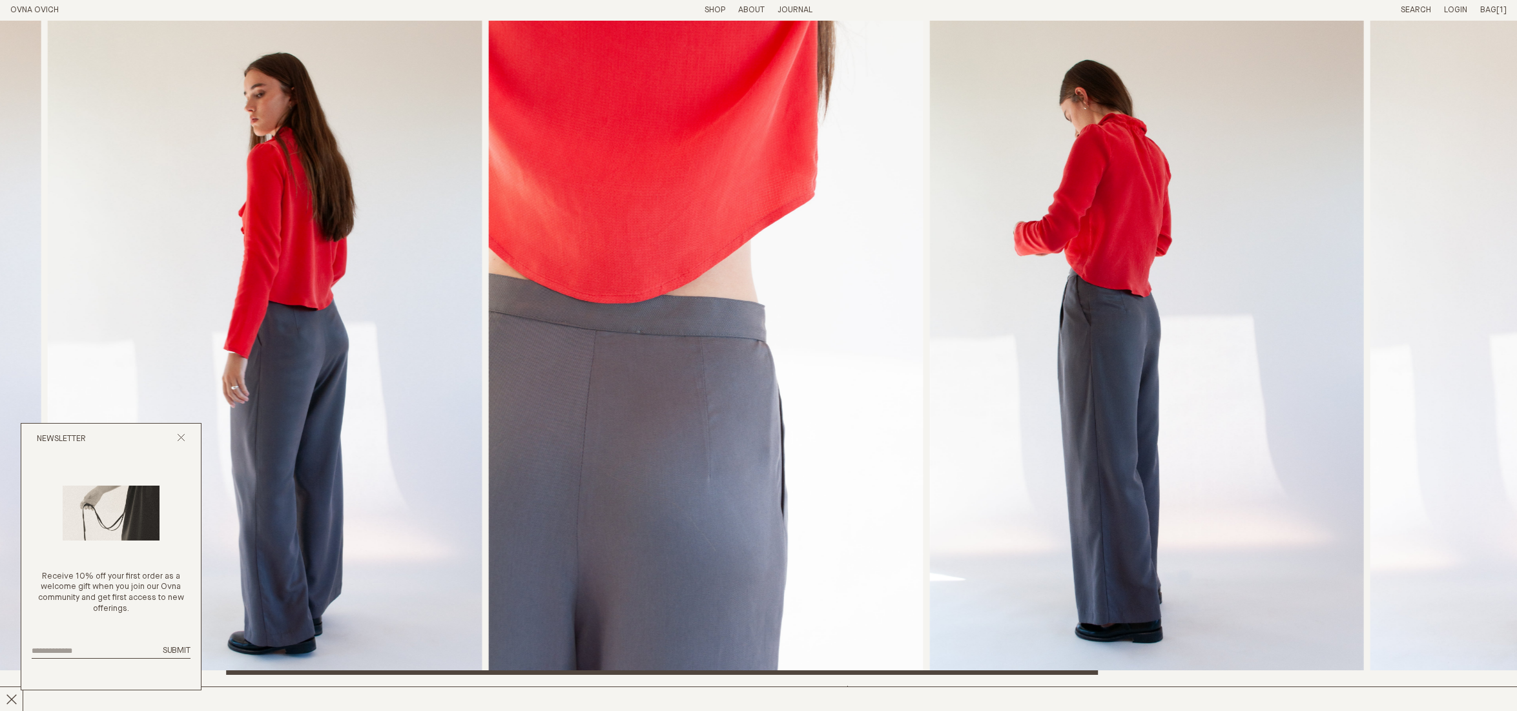
click at [663, 368] on img "3 / 6" at bounding box center [705, 348] width 435 height 654
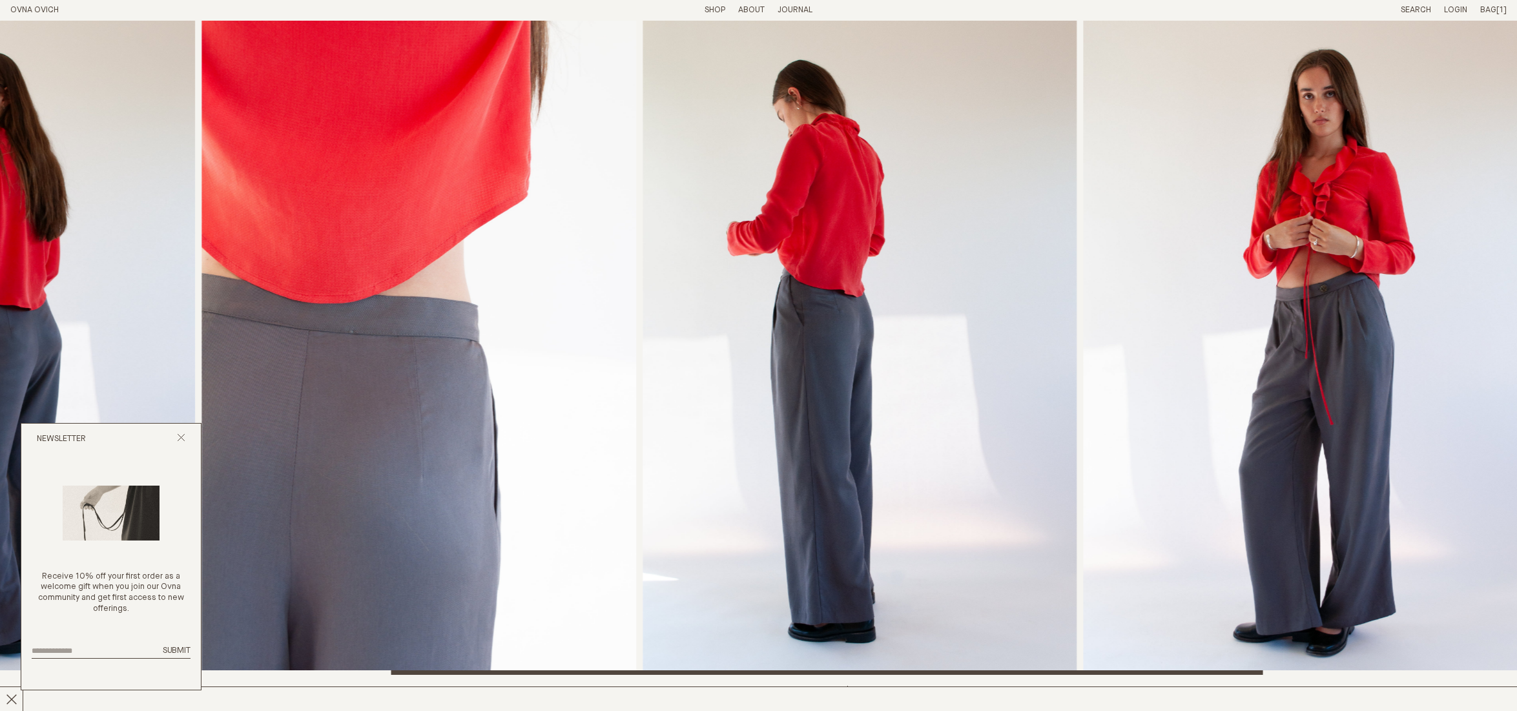
click at [658, 362] on img "4 / 6" at bounding box center [860, 348] width 435 height 654
